Goal: Information Seeking & Learning: Compare options

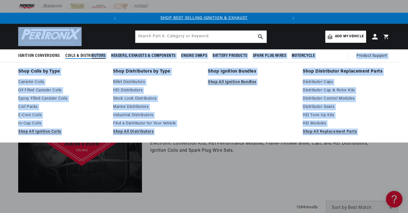
drag, startPoint x: 0, startPoint y: 0, endPoint x: 92, endPoint y: 58, distance: 109.1
click at [92, 58] on sticky-header "Ignition Conversions Shop by Feature Ignitor© The Original Ignitor© Ignitor© II…" at bounding box center [204, 43] width 408 height 39
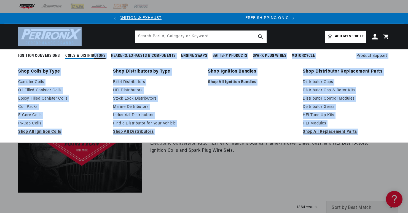
scroll to position [0, 167]
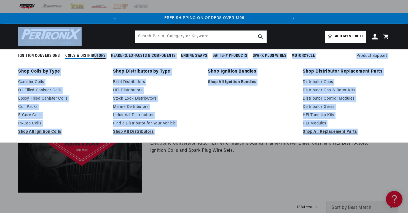
drag, startPoint x: 92, startPoint y: 58, endPoint x: 88, endPoint y: 72, distance: 14.6
click at [88, 72] on link "Shop Coils by Type" at bounding box center [61, 72] width 87 height 8
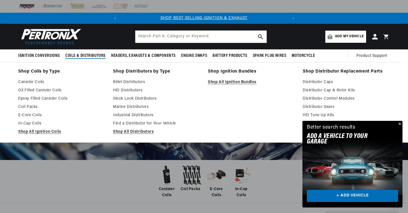
drag, startPoint x: 93, startPoint y: 55, endPoint x: 92, endPoint y: 63, distance: 8.0
click at [92, 63] on details "Coils & Distributors Shop Coils by Type Canister Coils Oil Filled Canister Coil…" at bounding box center [86, 55] width 46 height 13
click at [39, 81] on link "Canister Coils" at bounding box center [61, 82] width 87 height 7
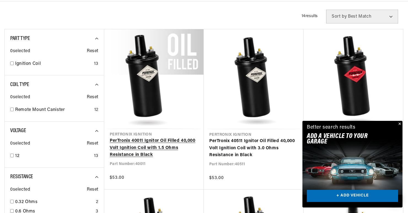
scroll to position [214, 0]
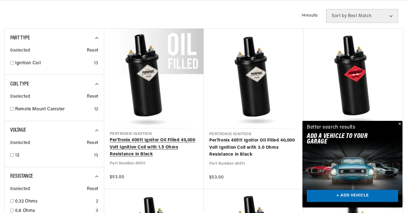
click at [122, 137] on link "PerTronix 40011 Ignitor Oil Filled 40,000 Volt Ignition Coil with 1.5 Ohms Resi…" at bounding box center [154, 147] width 88 height 21
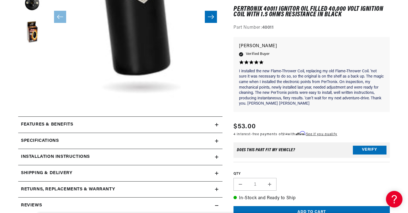
click at [69, 121] on h2 "Features & Benefits" at bounding box center [47, 124] width 52 height 7
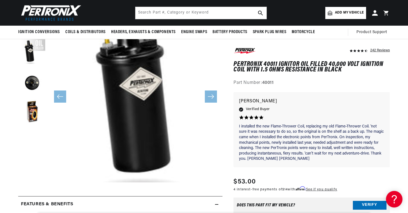
scroll to position [0, 167]
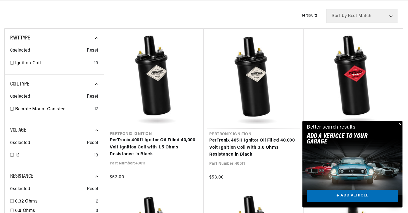
scroll to position [0, 167]
click at [399, 123] on button "Close" at bounding box center [399, 124] width 7 height 7
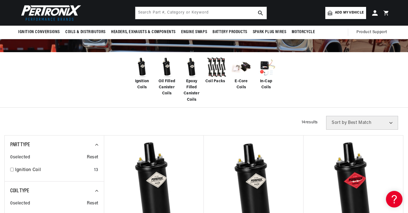
scroll to position [109, 0]
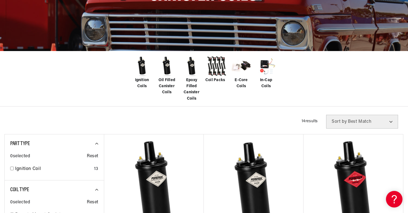
click at [399, 123] on div "Filters 14 results Show Universal Parts Sort by Best Match Featured Name, A-Z N…" at bounding box center [346, 122] width 113 height 14
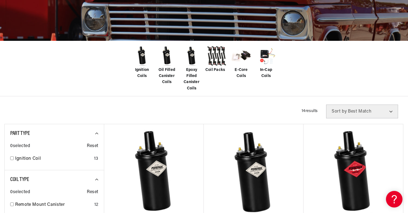
scroll to position [120, 0]
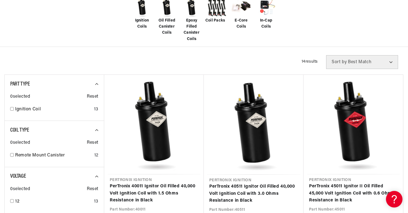
scroll to position [182, 0]
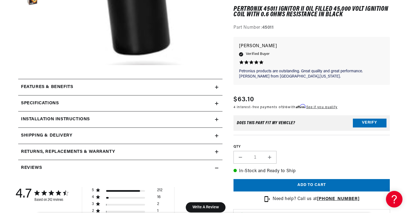
scroll to position [0, 167]
click at [217, 87] on icon at bounding box center [217, 86] width 0 height 3
